Goal: Navigation & Orientation: Find specific page/section

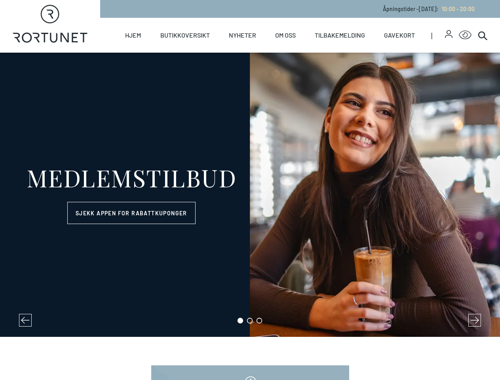
select select "NO"
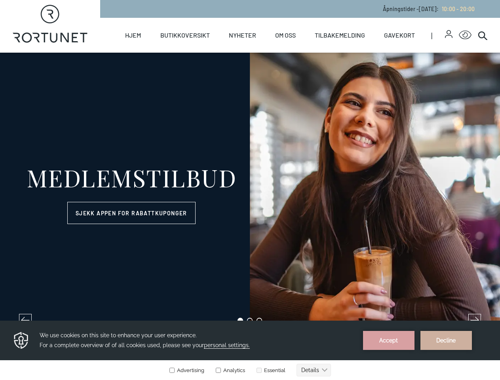
click at [447, 34] on icon "button" at bounding box center [449, 32] width 4 height 4
click at [459, 35] on icon "Click for Accessibility Features" at bounding box center [465, 34] width 13 height 9
